Goal: Task Accomplishment & Management: Complete application form

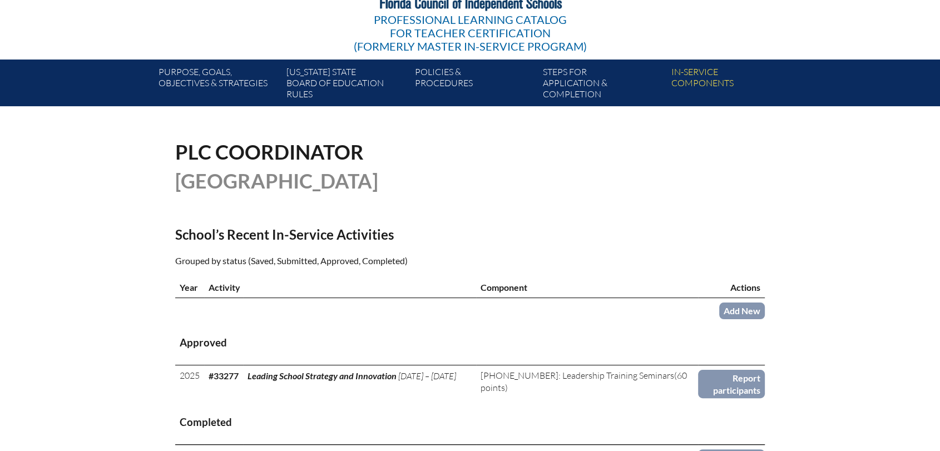
scroll to position [247, 0]
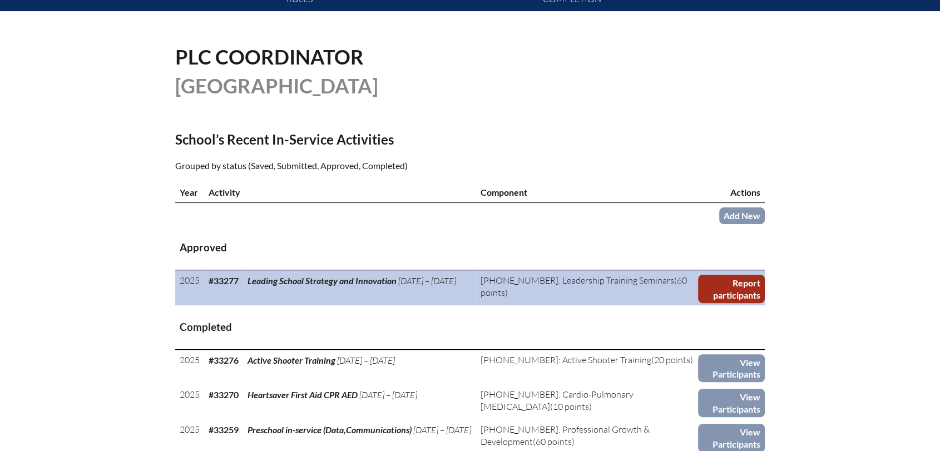
click at [713, 293] on link "Report participants" at bounding box center [731, 289] width 67 height 28
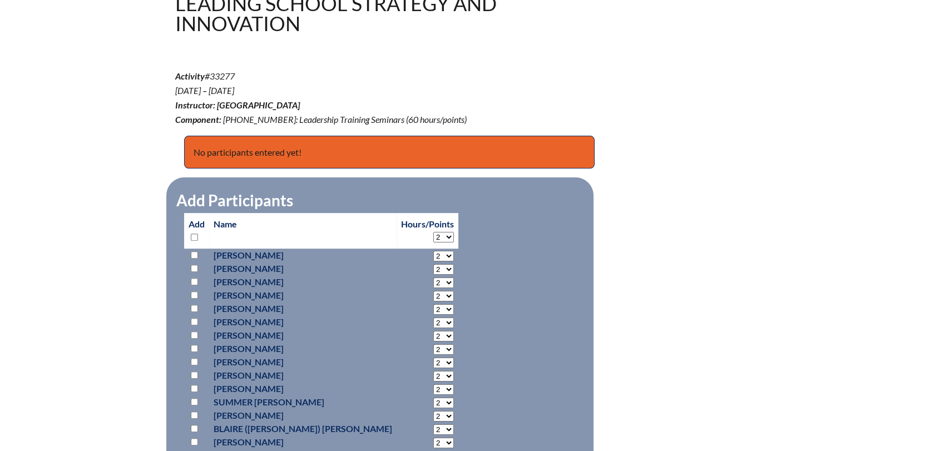
scroll to position [370, 0]
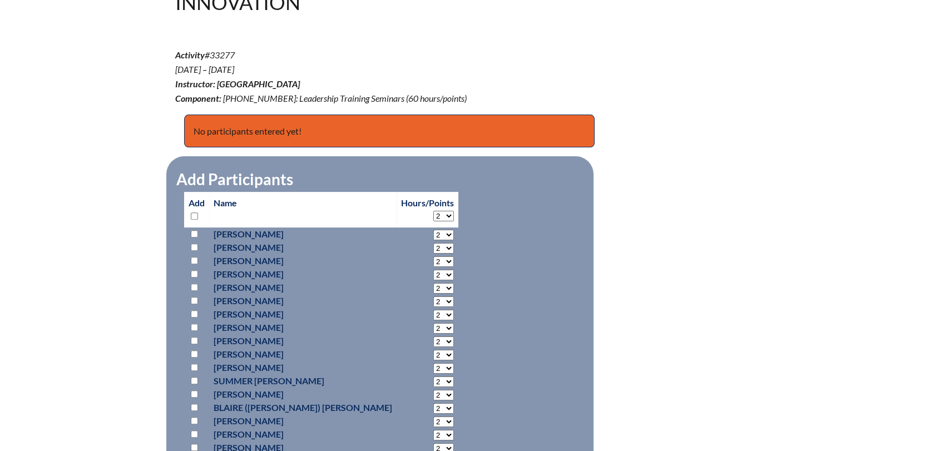
click at [196, 325] on input "checkbox" at bounding box center [194, 327] width 7 height 7
checkbox input "true"
click at [433, 326] on select "2 3 4 5 6 7 8 9 10 11 12 13 14 15 16 17 18 19 20 21 22 23" at bounding box center [443, 328] width 21 height 11
select select "20"
click at [433, 323] on select "2 3 4 5 6 7 8 9 10 11 12 13 14 15 16 17 18 19 20 21 22 23" at bounding box center [443, 328] width 21 height 11
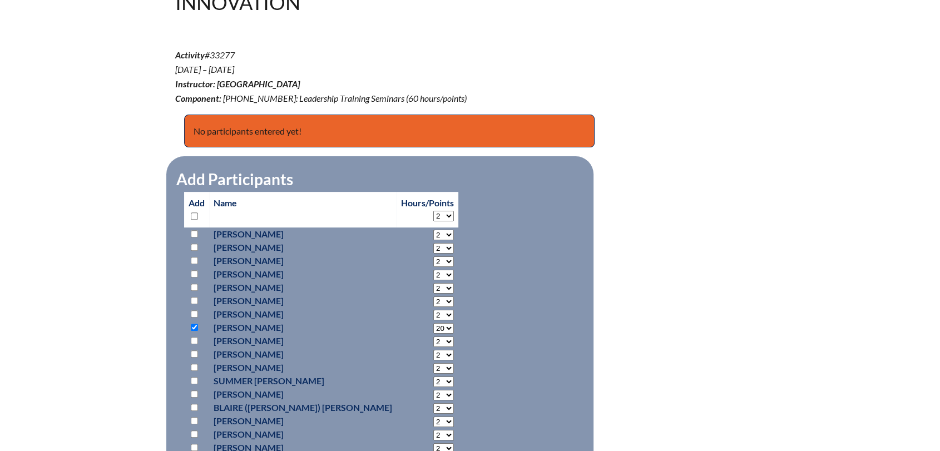
click at [827, 296] on div "leading-school-strategy-and-innovation--68cd95c2382781.73487461 In-service Acti…" at bounding box center [470, 254] width 940 height 662
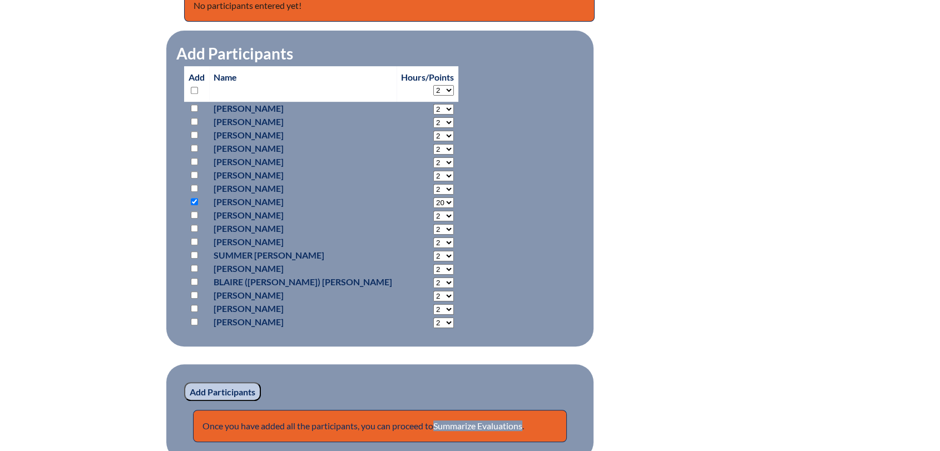
scroll to position [556, 0]
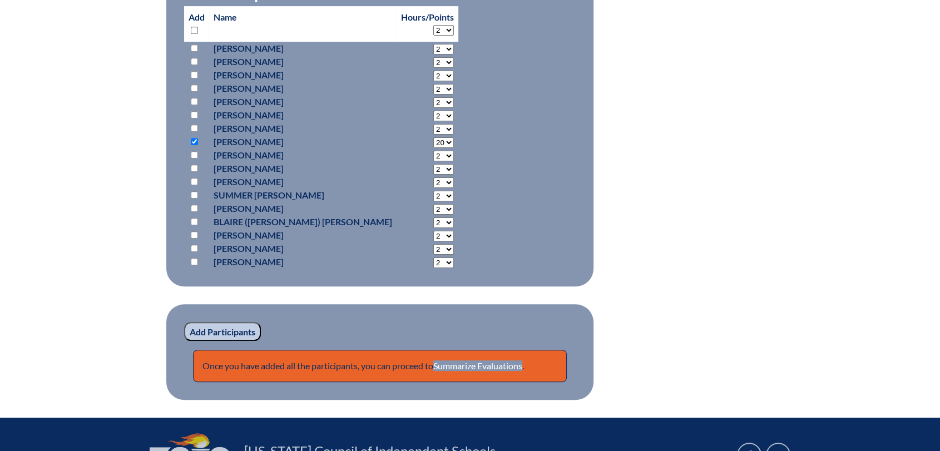
click at [249, 329] on input "Add Participants" at bounding box center [222, 331] width 77 height 19
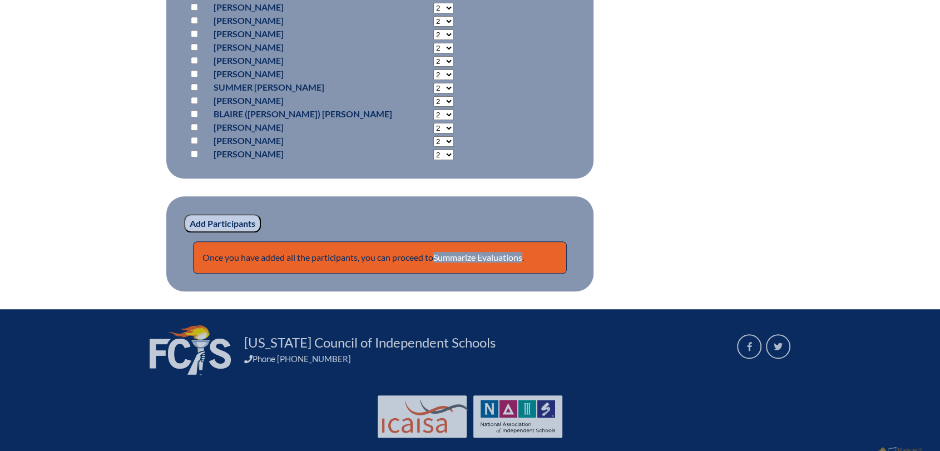
scroll to position [731, 0]
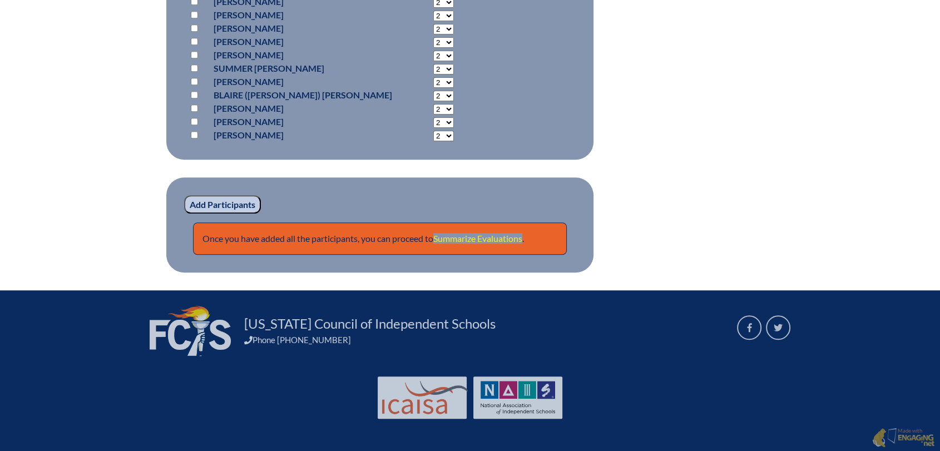
click at [461, 240] on link "Summarize Evaluations" at bounding box center [477, 238] width 89 height 11
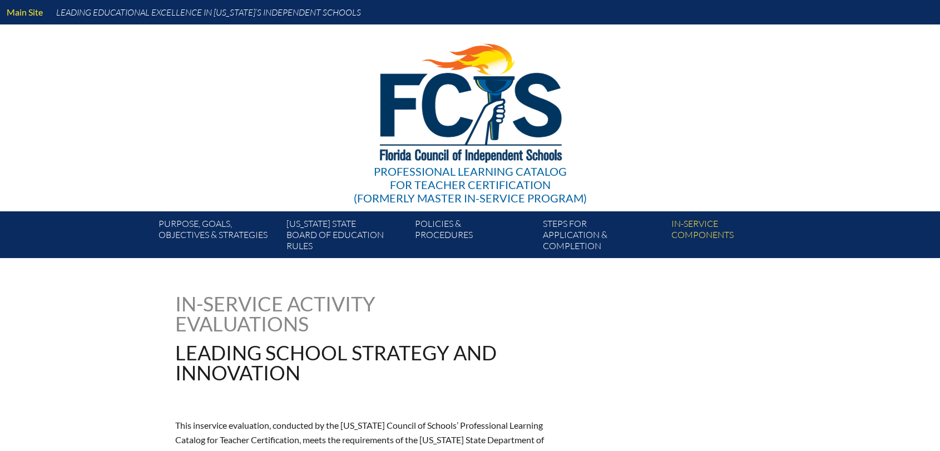
type input "0"
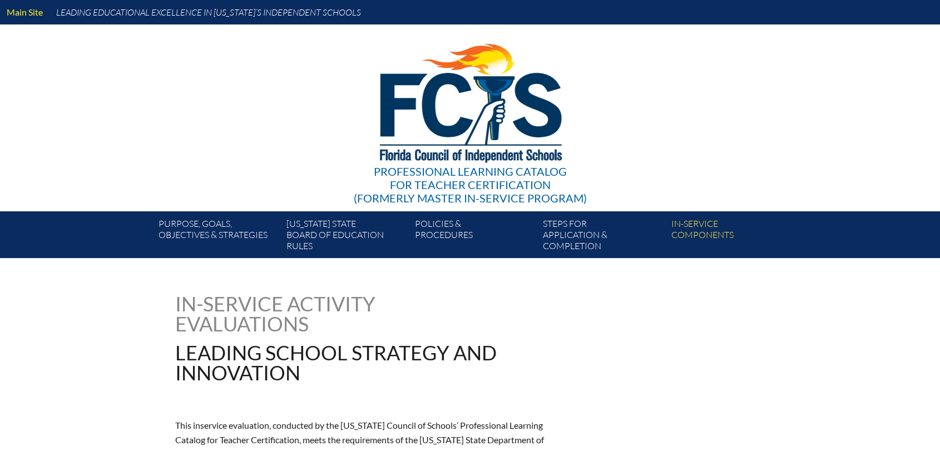
type input "0"
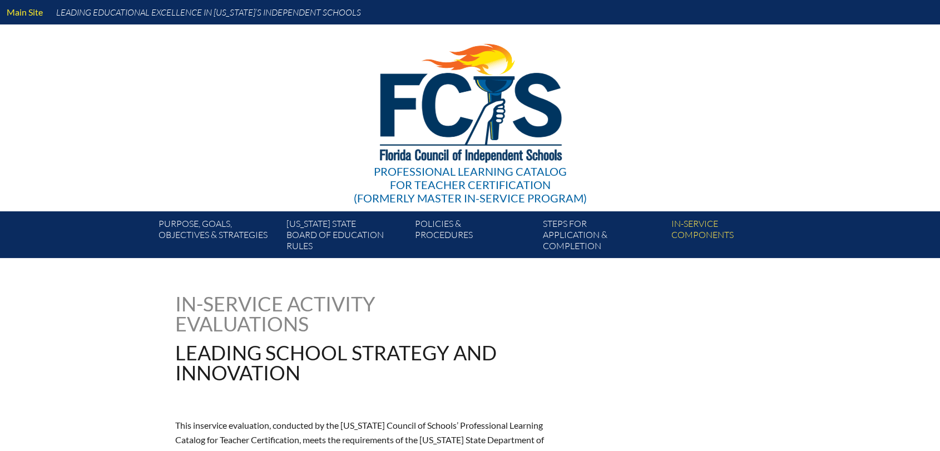
type input "0"
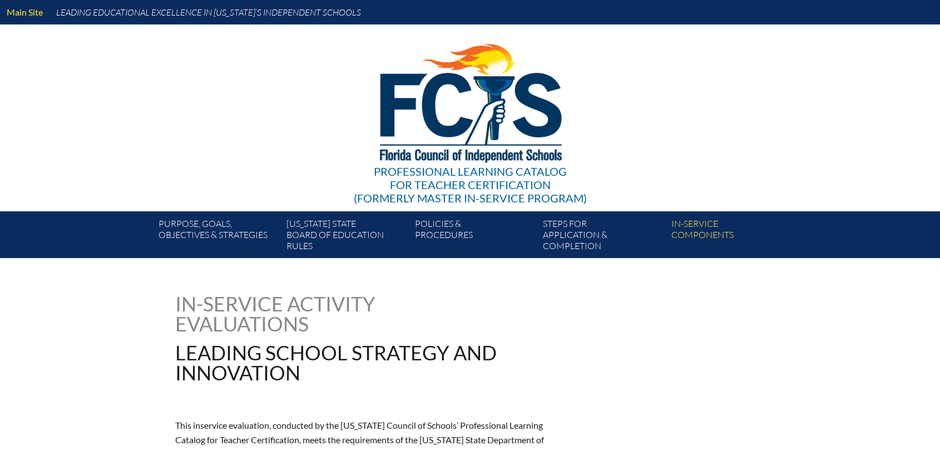
type input "0"
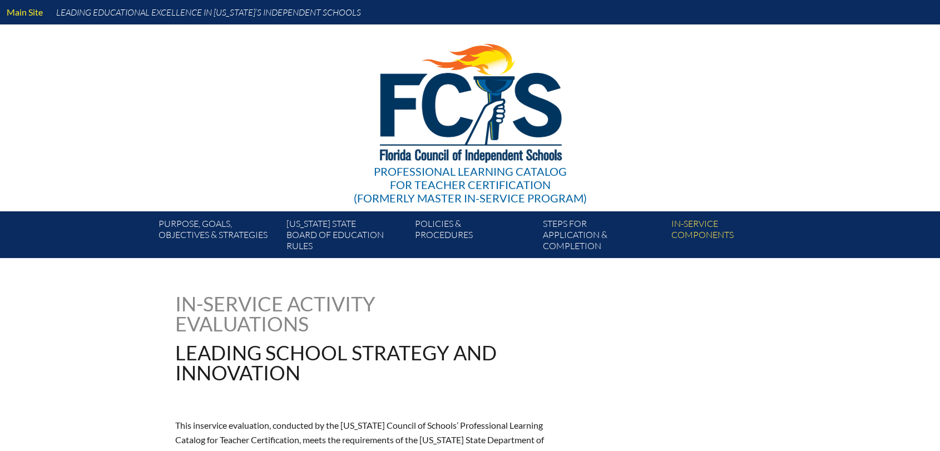
type input "0"
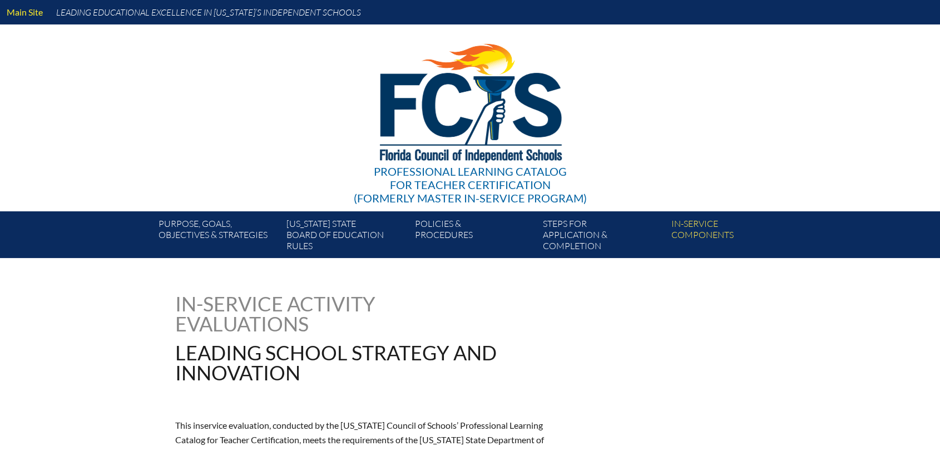
type input "0"
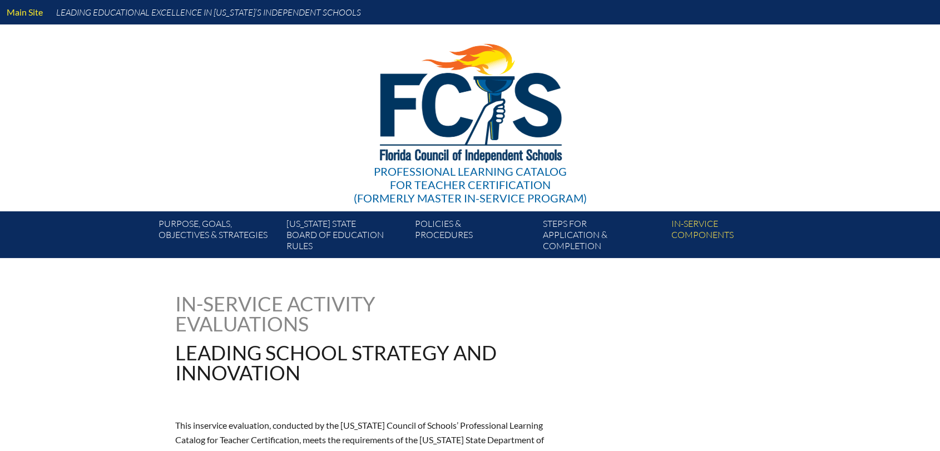
type input "0"
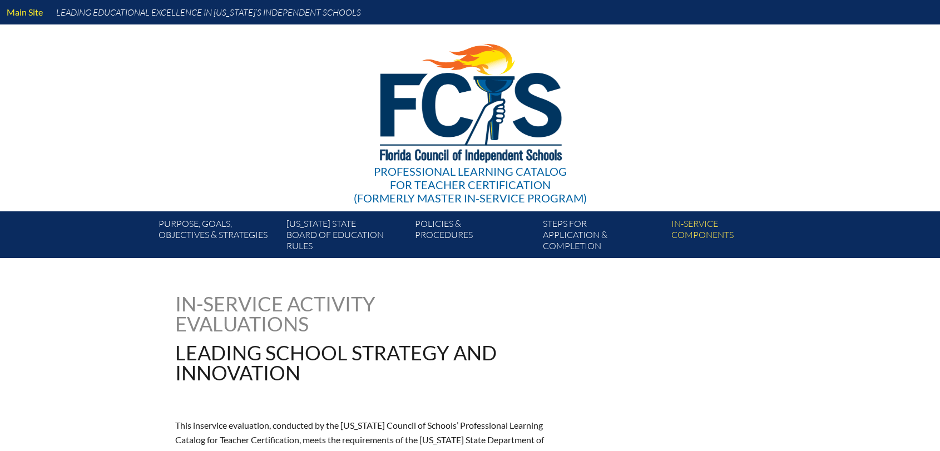
type input "0"
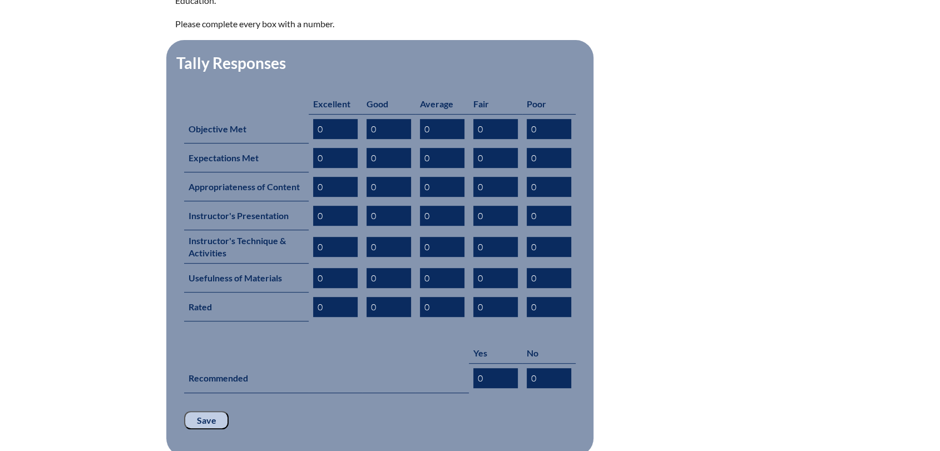
scroll to position [494, 0]
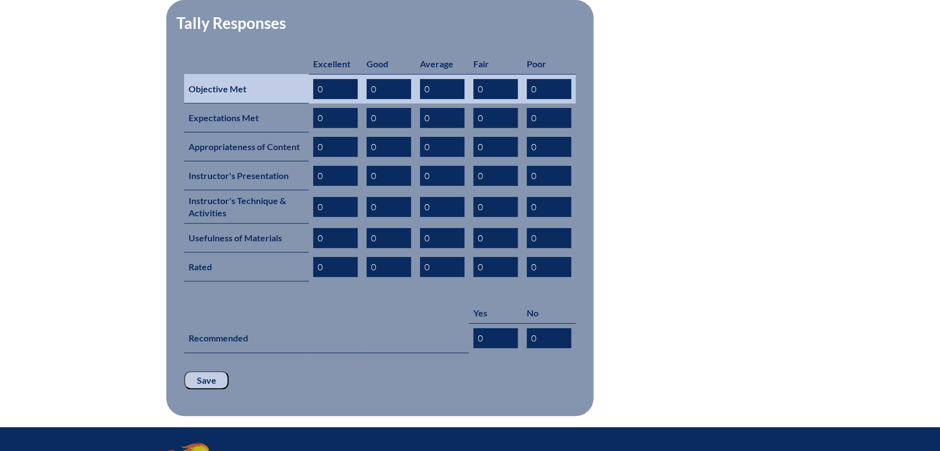
drag, startPoint x: 334, startPoint y: 70, endPoint x: 313, endPoint y: 69, distance: 21.2
click at [313, 79] on input "0" at bounding box center [335, 89] width 44 height 20
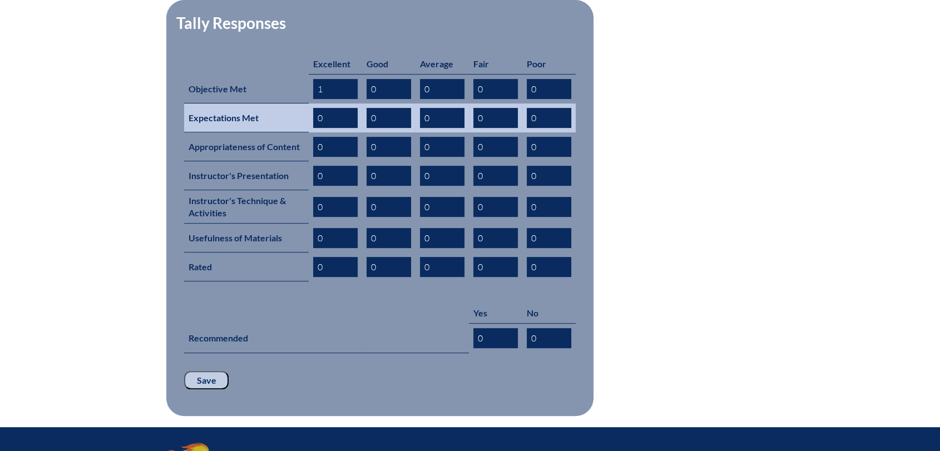
type input "1"
drag, startPoint x: 338, startPoint y: 103, endPoint x: 311, endPoint y: 102, distance: 26.2
click at [311, 103] on td "0" at bounding box center [335, 117] width 53 height 29
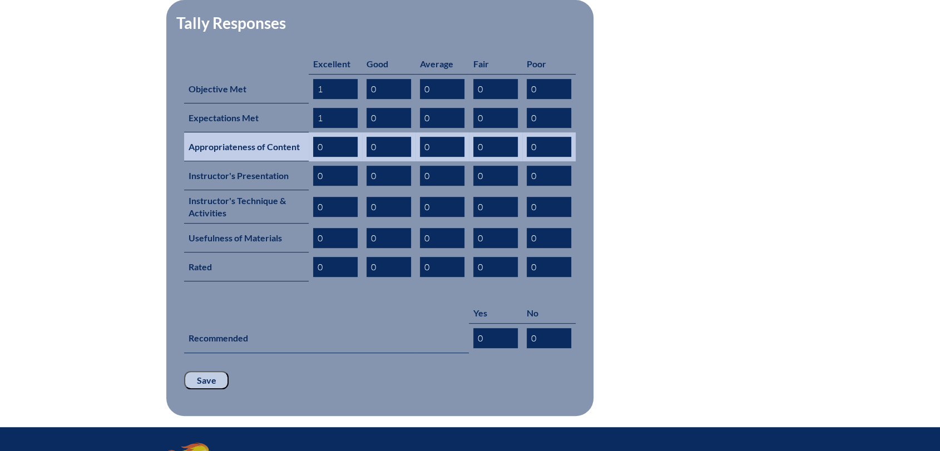
type input "1"
drag, startPoint x: 330, startPoint y: 130, endPoint x: 313, endPoint y: 130, distance: 17.3
click at [313, 137] on input "0" at bounding box center [335, 147] width 44 height 20
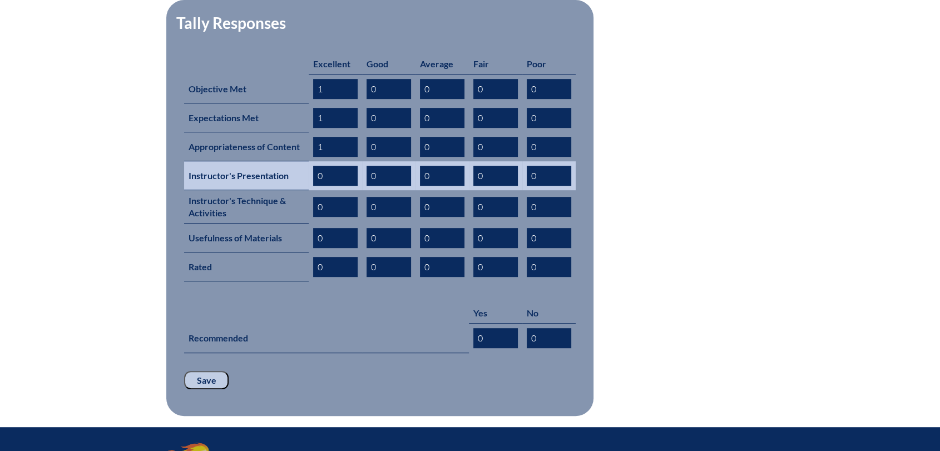
type input "1"
drag, startPoint x: 330, startPoint y: 160, endPoint x: 319, endPoint y: 159, distance: 11.7
click at [319, 166] on input "0" at bounding box center [335, 176] width 44 height 20
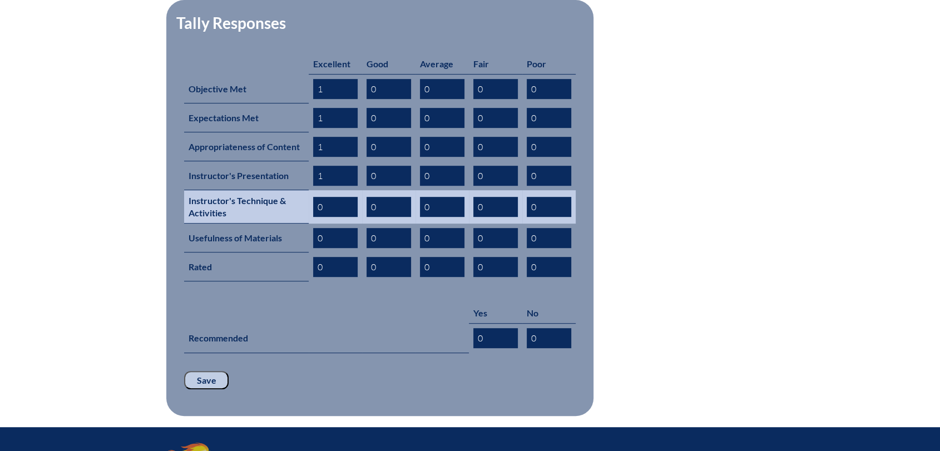
type input "1"
drag, startPoint x: 326, startPoint y: 188, endPoint x: 316, endPoint y: 188, distance: 10.0
click at [316, 197] on input "0" at bounding box center [335, 207] width 44 height 20
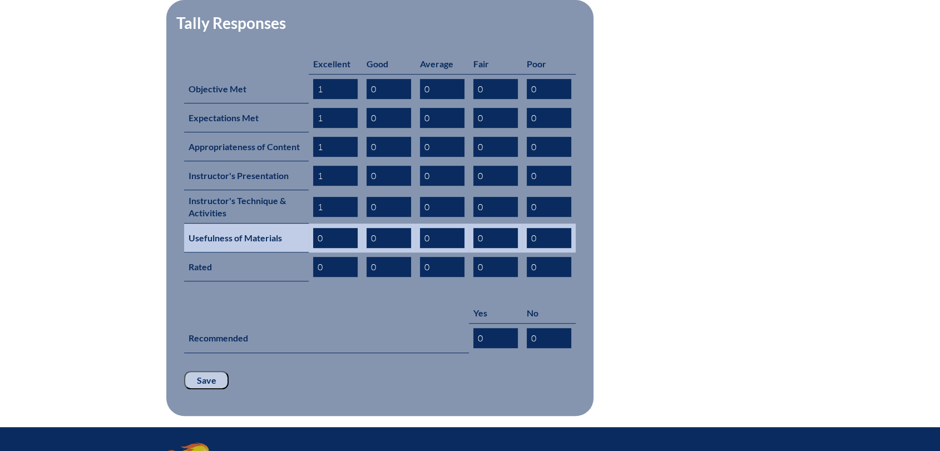
type input "1"
drag, startPoint x: 327, startPoint y: 223, endPoint x: 316, endPoint y: 221, distance: 10.2
click at [316, 228] on input "0" at bounding box center [335, 238] width 44 height 20
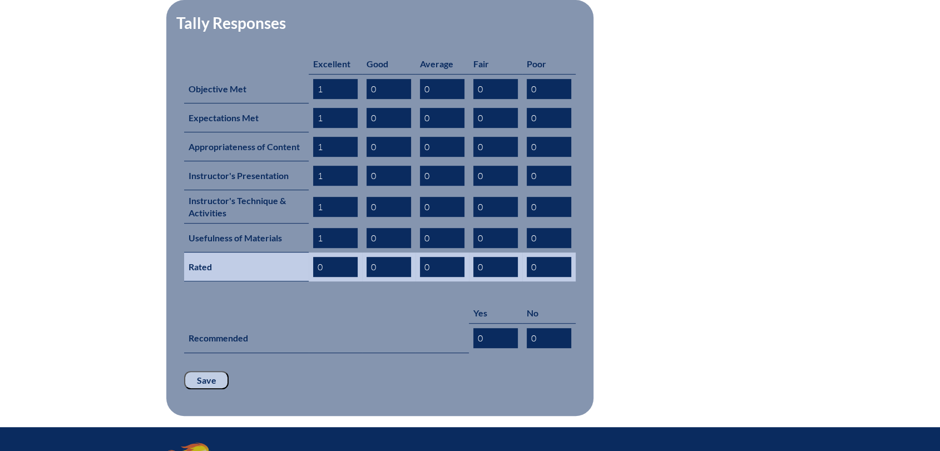
type input "1"
click at [331, 257] on input "0" at bounding box center [335, 267] width 44 height 20
drag, startPoint x: 329, startPoint y: 253, endPoint x: 311, endPoint y: 254, distance: 17.8
click at [311, 254] on td "0" at bounding box center [335, 267] width 53 height 29
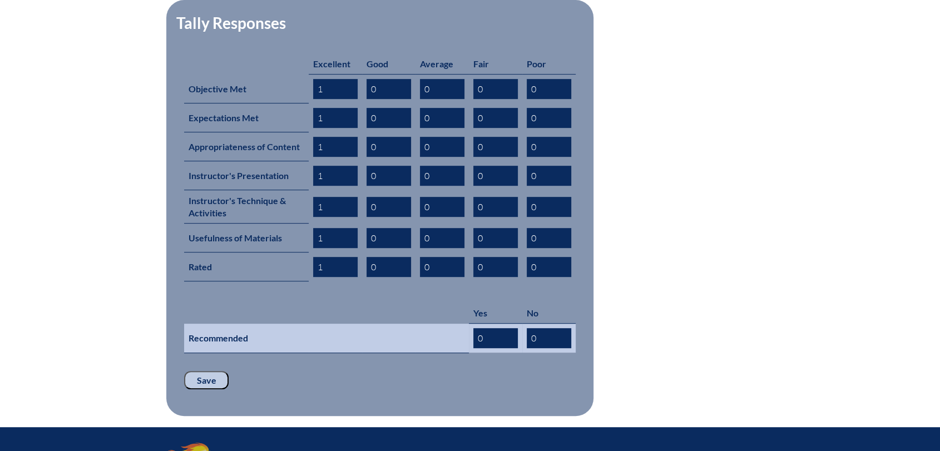
type input "1"
click at [496, 328] on input "0" at bounding box center [495, 338] width 44 height 20
drag, startPoint x: 493, startPoint y: 319, endPoint x: 466, endPoint y: 316, distance: 27.5
click at [466, 324] on tr "Recommended 0 0" at bounding box center [380, 338] width 392 height 29
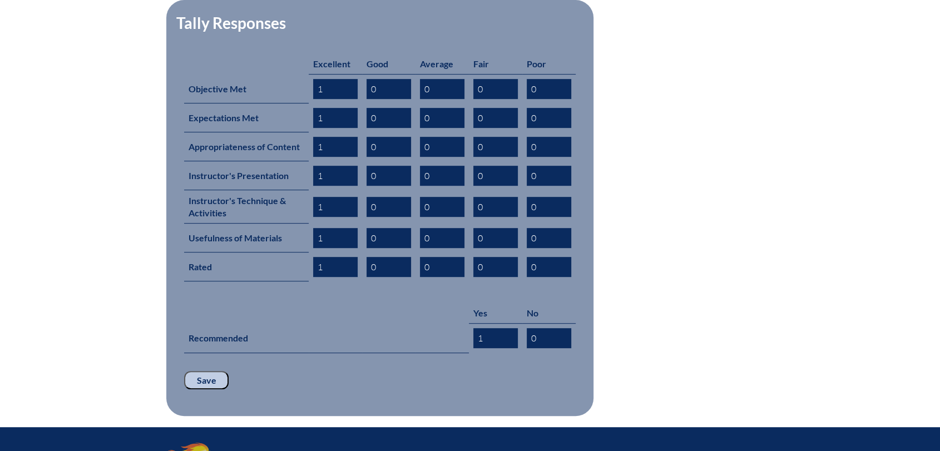
type input "1"
click at [661, 270] on form "This inservice evaluation, conducted by the Florida Council of Schools’ Profess…" at bounding box center [470, 170] width 590 height 492
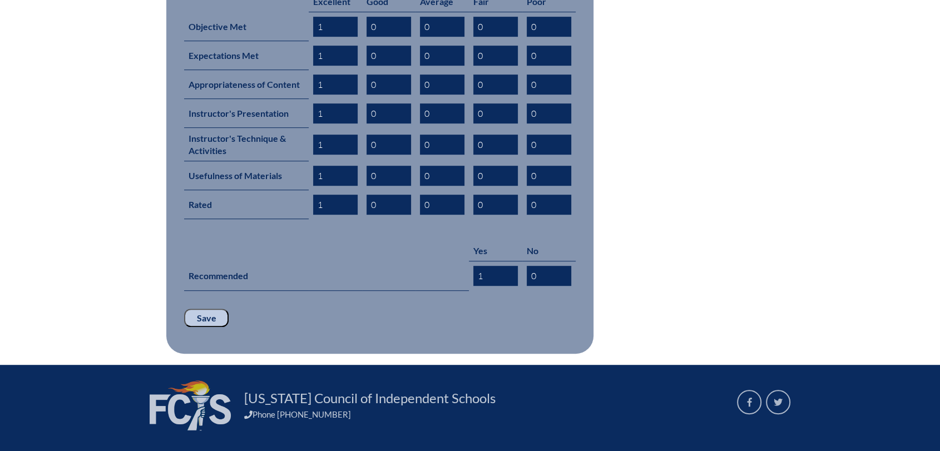
scroll to position [614, 0]
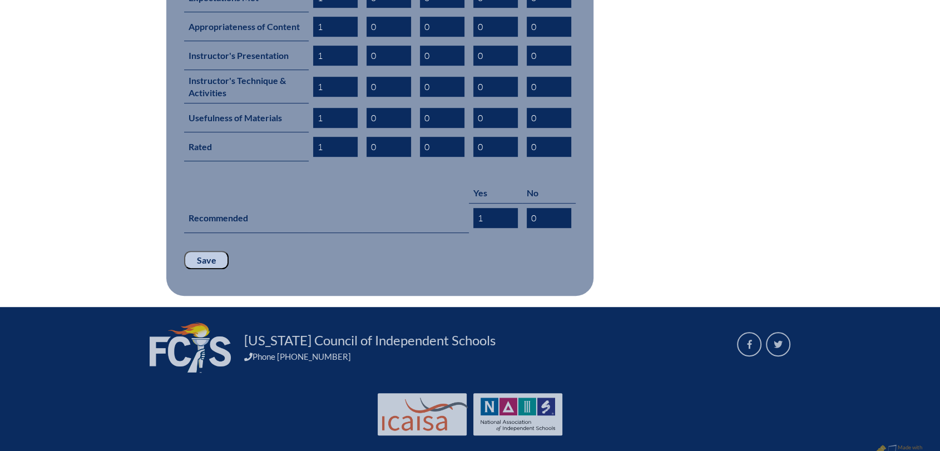
click at [217, 251] on input "Save" at bounding box center [206, 260] width 44 height 19
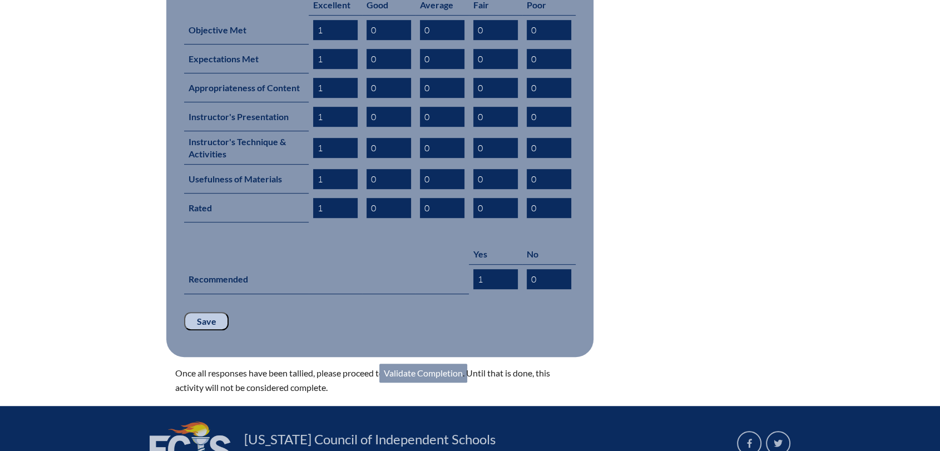
scroll to position [556, 0]
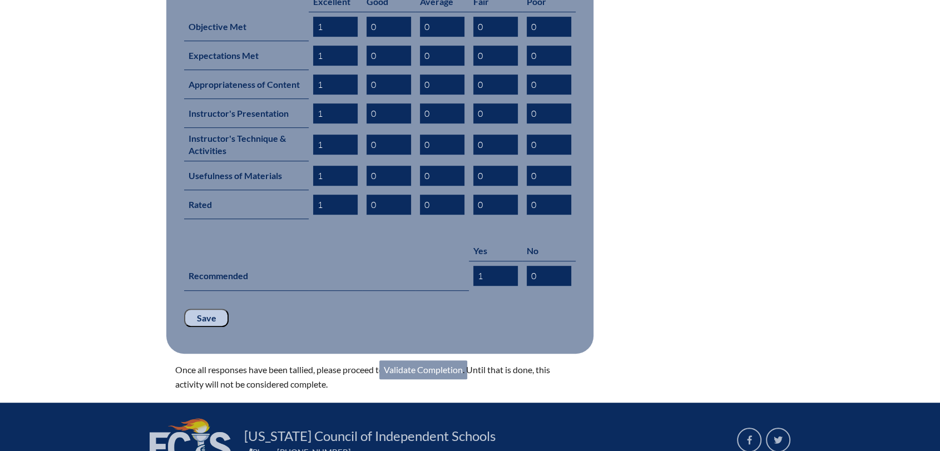
click at [437, 360] on link "Validate Completion" at bounding box center [423, 369] width 88 height 19
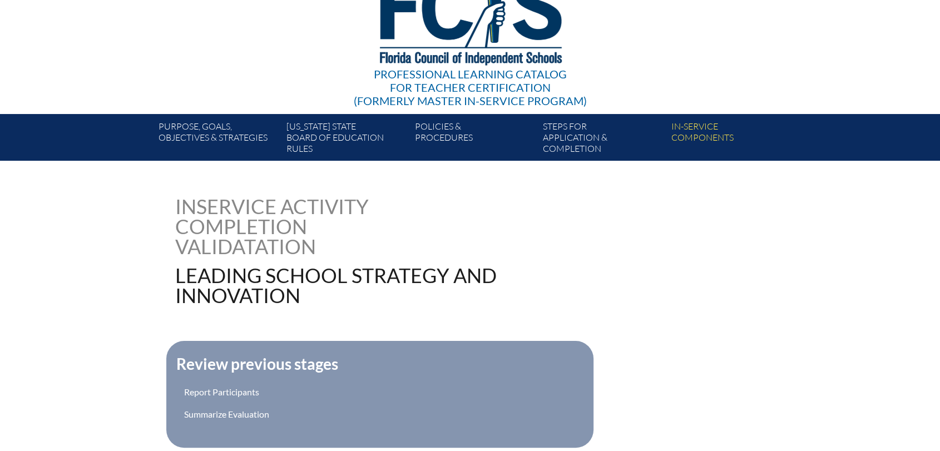
scroll to position [247, 0]
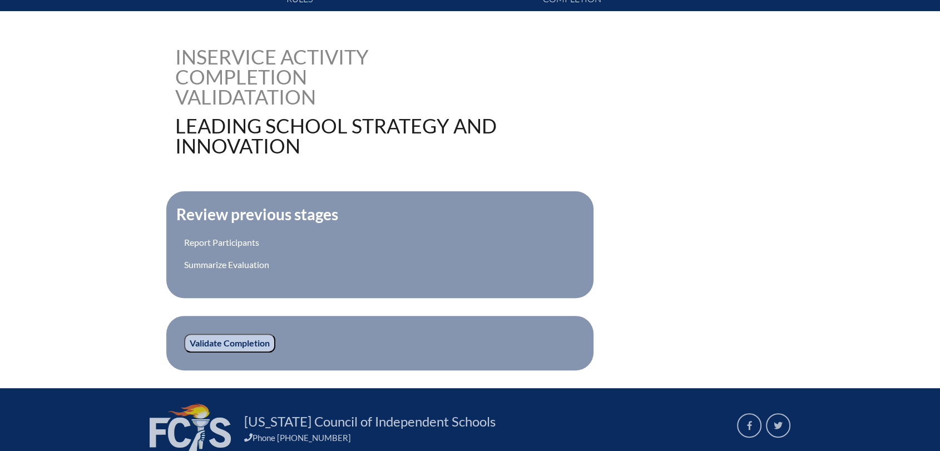
click at [217, 347] on input "Validate Completion" at bounding box center [229, 343] width 91 height 19
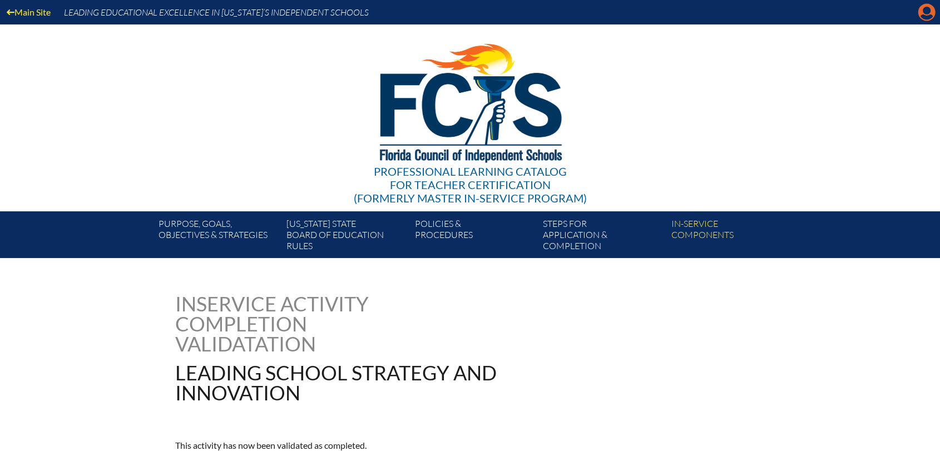
click at [923, 13] on icon at bounding box center [926, 12] width 17 height 17
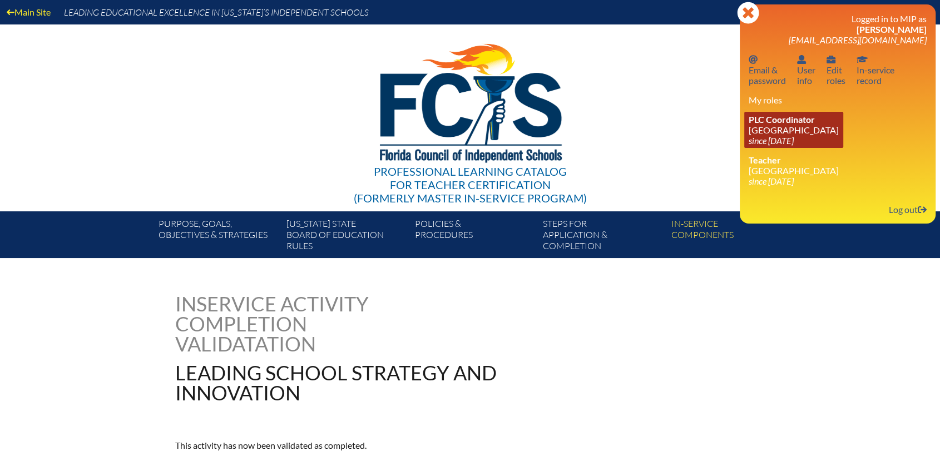
click at [805, 125] on span "PLC Coordinator" at bounding box center [782, 119] width 66 height 11
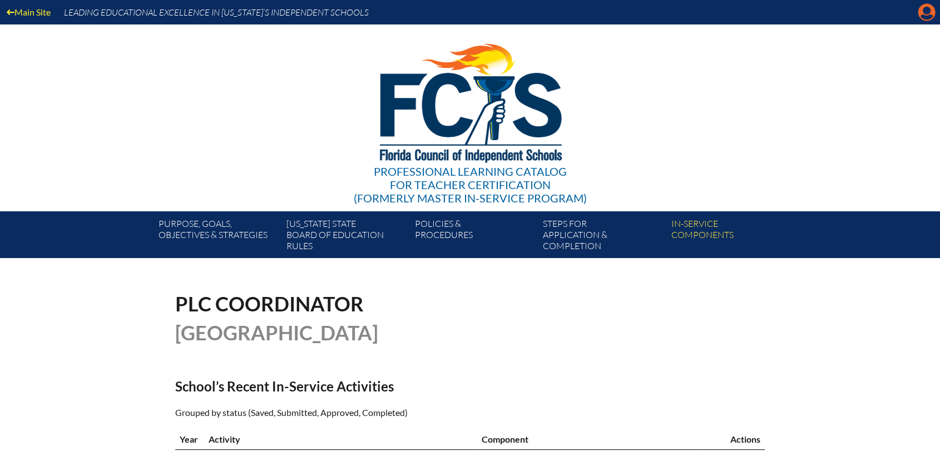
click at [925, 8] on icon "Manage account" at bounding box center [927, 12] width 18 height 18
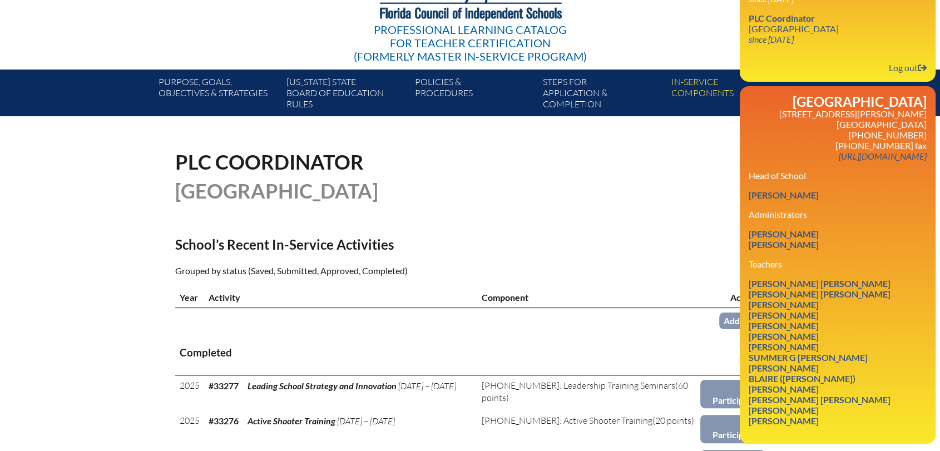
scroll to position [247, 0]
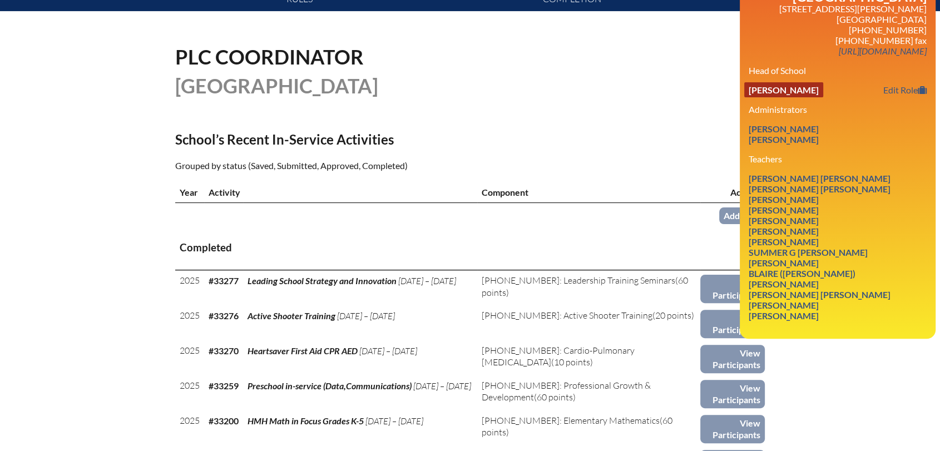
click at [784, 97] on link "Cynthia Fuller" at bounding box center [783, 89] width 79 height 15
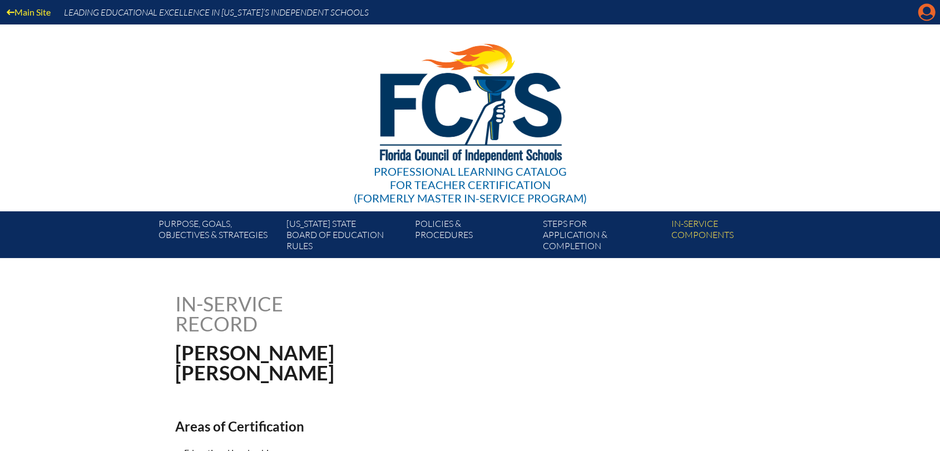
click at [928, 12] on icon "Manage account" at bounding box center [927, 12] width 18 height 18
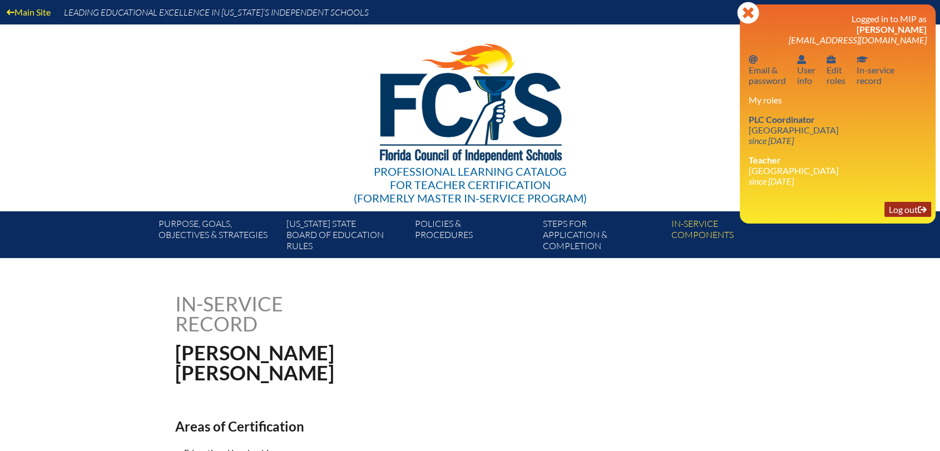
click at [909, 217] on link "Log out Log out" at bounding box center [907, 209] width 47 height 15
